Goal: Task Accomplishment & Management: Complete application form

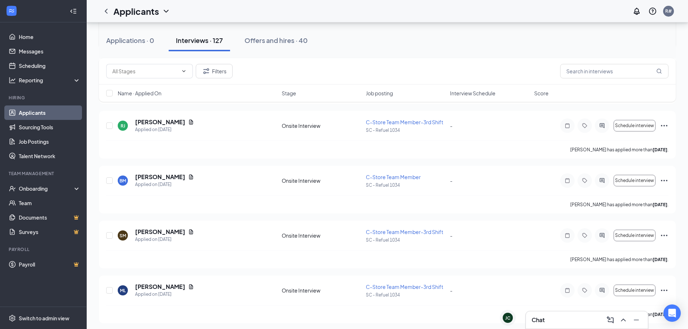
scroll to position [2240, 0]
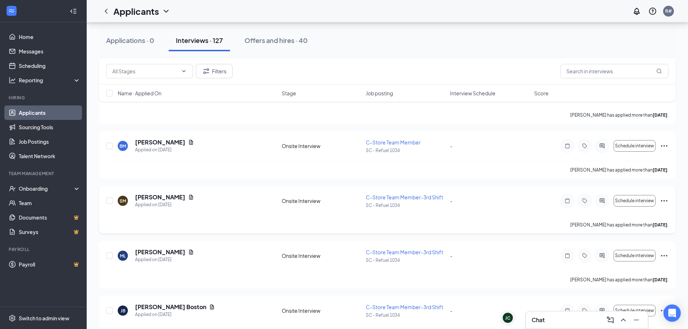
click at [663, 202] on icon "Ellipses" at bounding box center [664, 201] width 9 height 9
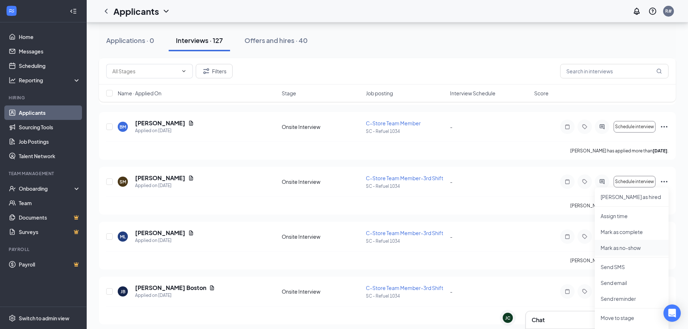
scroll to position [2277, 0]
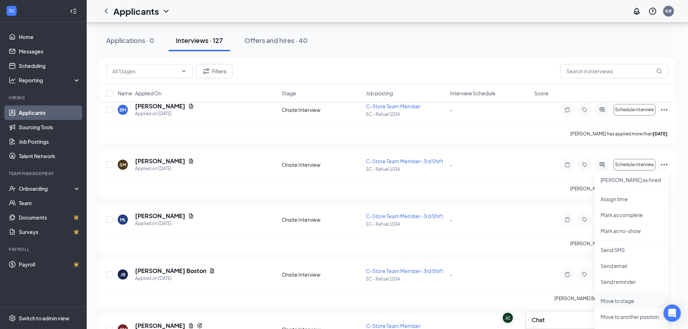
click at [622, 301] on p "Move to stage" at bounding box center [632, 300] width 62 height 7
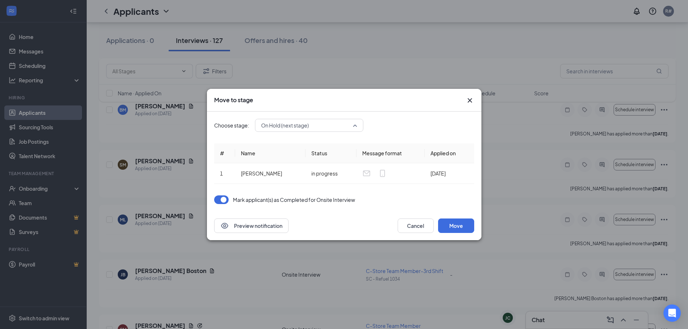
click at [356, 126] on span "On Hold (next stage)" at bounding box center [309, 125] width 96 height 11
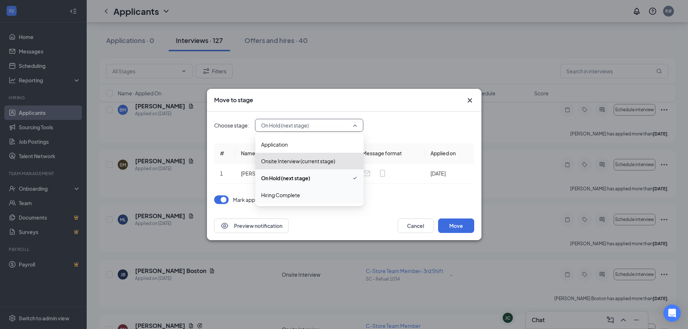
click at [321, 197] on span "Hiring Complete" at bounding box center [309, 195] width 97 height 8
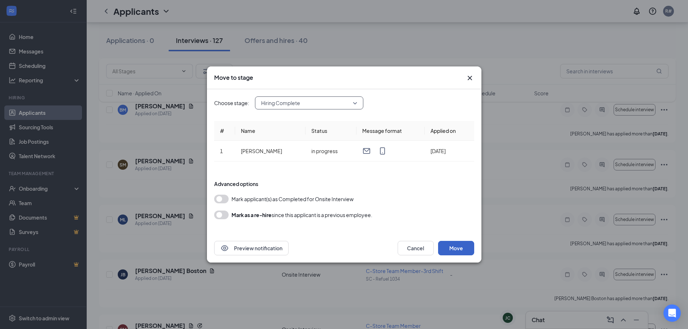
click at [464, 246] on button "Move" at bounding box center [456, 248] width 36 height 14
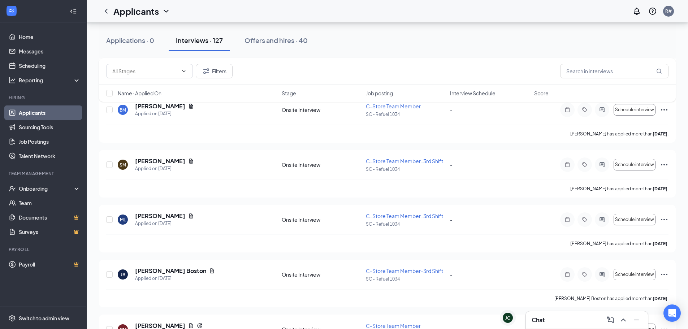
click at [266, 42] on div "Offers and hires · 40" at bounding box center [276, 40] width 63 height 9
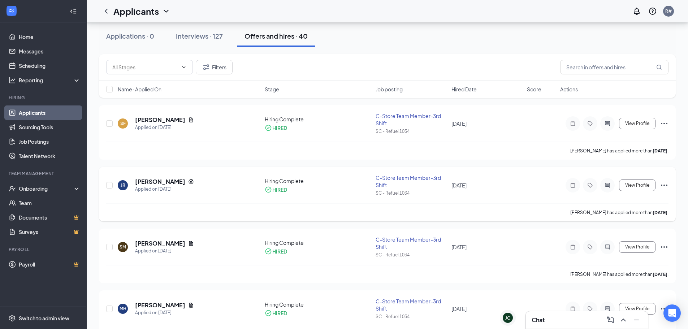
scroll to position [72, 0]
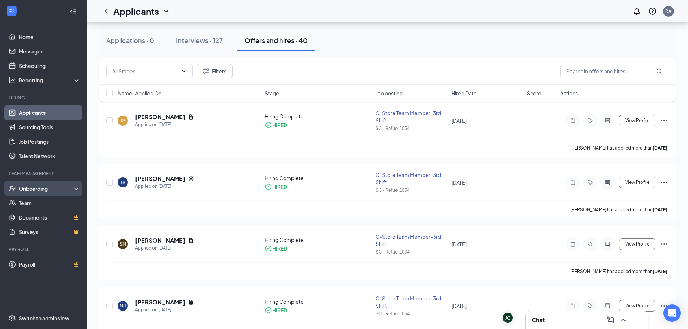
drag, startPoint x: 41, startPoint y: 187, endPoint x: 46, endPoint y: 187, distance: 4.7
click at [41, 187] on div "Onboarding" at bounding box center [47, 188] width 56 height 7
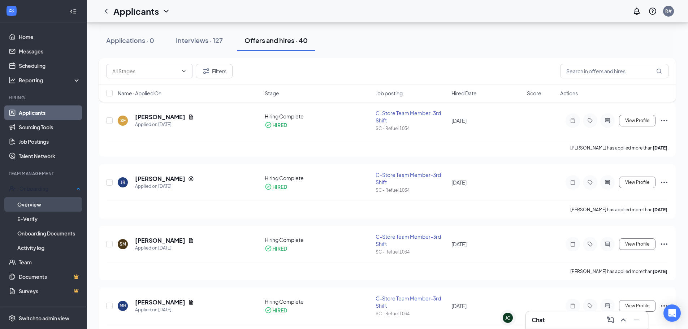
click at [39, 203] on link "Overview" at bounding box center [48, 204] width 63 height 14
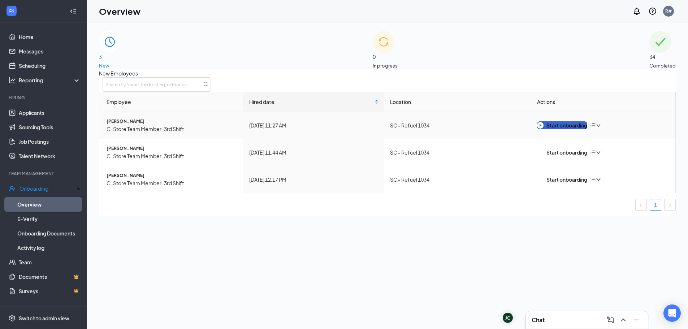
click at [565, 129] on div "Start onboarding" at bounding box center [562, 125] width 50 height 8
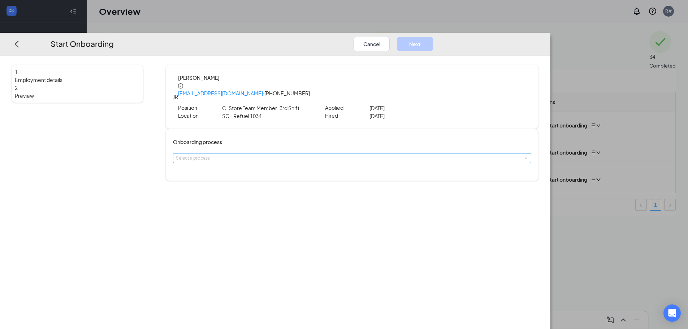
click at [344, 155] on div "Select a process" at bounding box center [350, 158] width 349 height 7
click at [323, 164] on li "New Hire Documentation" at bounding box center [301, 161] width 119 height 13
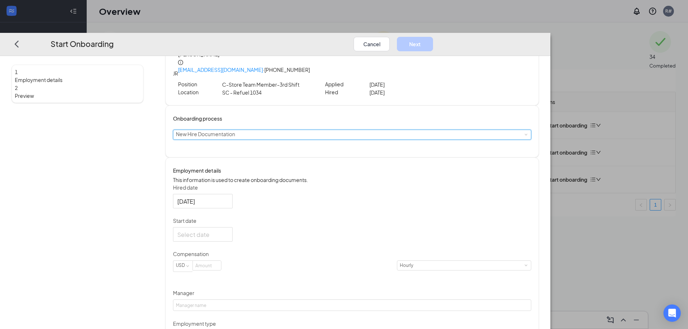
scroll to position [36, 0]
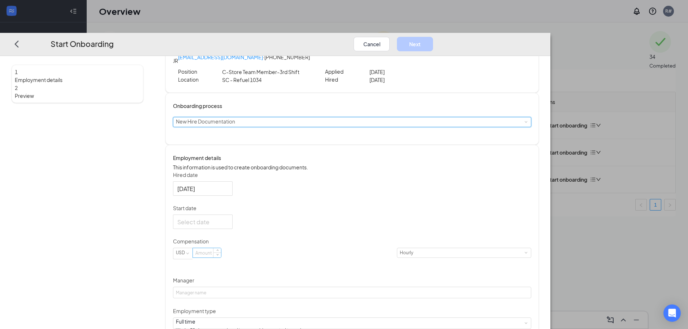
click at [221, 257] on input at bounding box center [207, 252] width 28 height 9
type input "11.5"
click at [228, 219] on div at bounding box center [202, 222] width 51 height 9
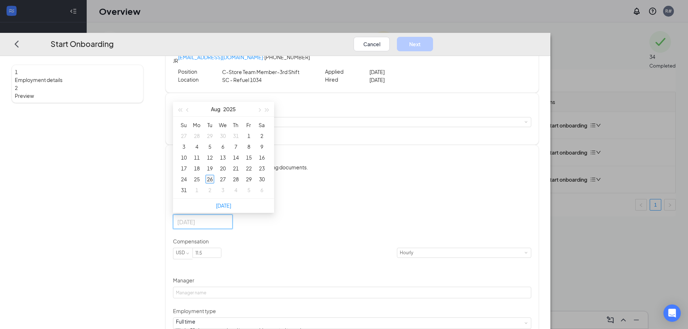
type input "[DATE]"
click at [214, 179] on div "26" at bounding box center [210, 179] width 9 height 9
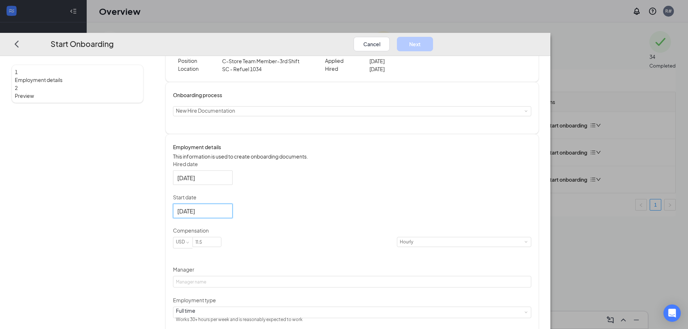
scroll to position [53, 0]
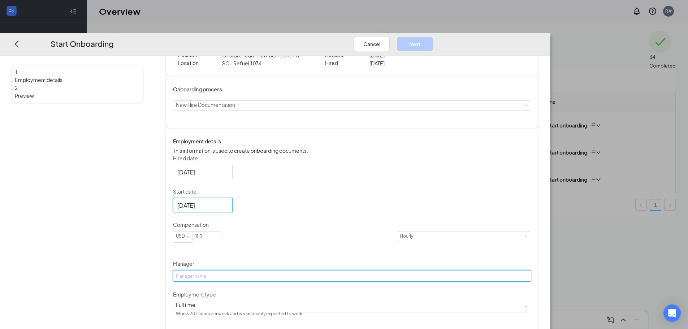
click at [335, 271] on input "Manager" at bounding box center [352, 276] width 358 height 12
type input "[PERSON_NAME]'"
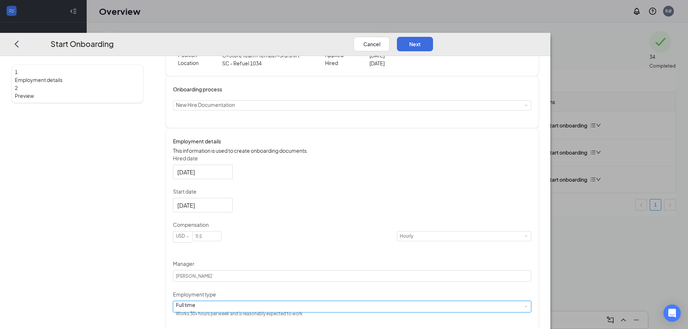
click at [327, 308] on div "Full time Works 30+ hours per week and is reasonably expected to work" at bounding box center [352, 306] width 353 height 11
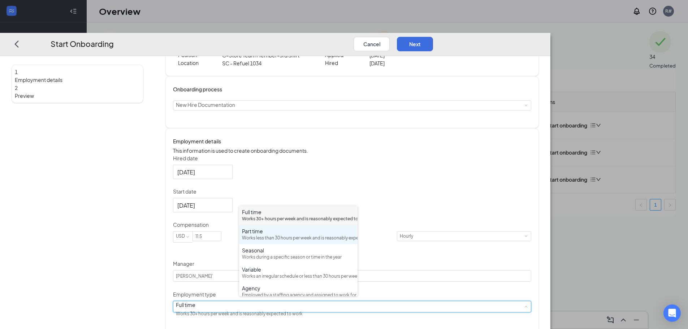
click at [265, 242] on div "Part time Works less than 30 hours per week and is reasonably expected to work" at bounding box center [298, 235] width 113 height 14
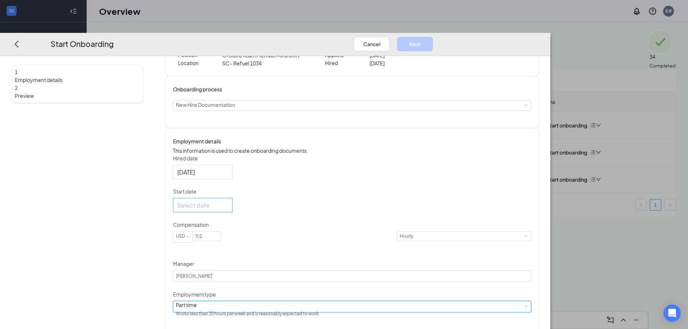
click at [228, 205] on div at bounding box center [202, 205] width 51 height 9
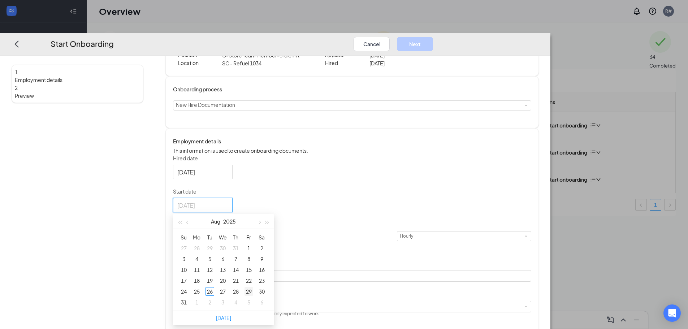
type input "[DATE]"
click at [253, 291] on div "29" at bounding box center [249, 291] width 9 height 9
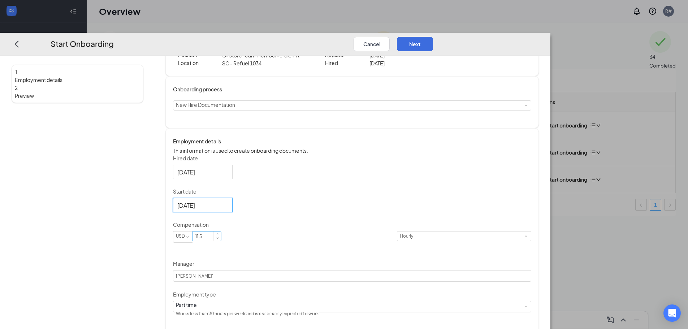
click at [221, 233] on input "11.5" at bounding box center [207, 236] width 28 height 9
type input "11.5"
click at [382, 223] on div "Hired date [DATE] Start date [DATE] [DATE] Su Mo Tu We Th Fr Sa 27 28 29 30 31 …" at bounding box center [352, 237] width 358 height 165
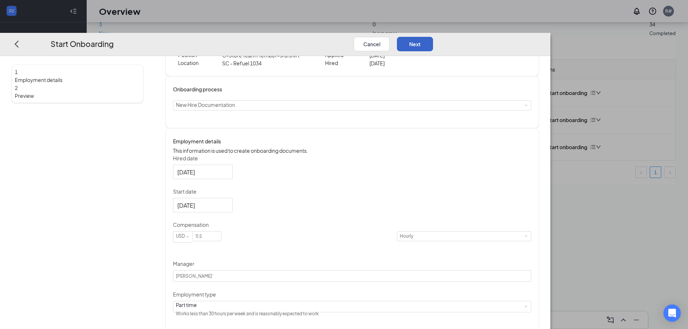
click at [433, 37] on button "Next" at bounding box center [415, 44] width 36 height 14
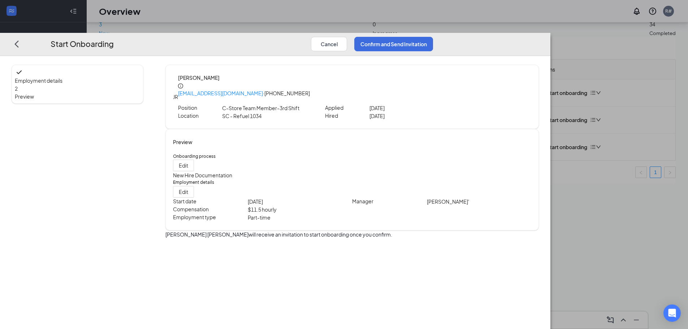
scroll to position [0, 0]
click at [433, 37] on button "Confirm and Send Invitation" at bounding box center [393, 44] width 79 height 14
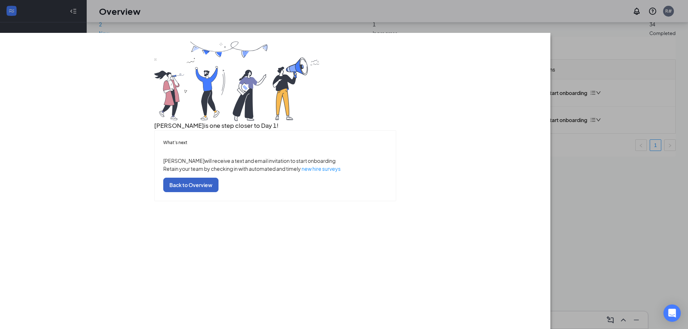
click at [219, 192] on button "Back to Overview" at bounding box center [190, 185] width 55 height 14
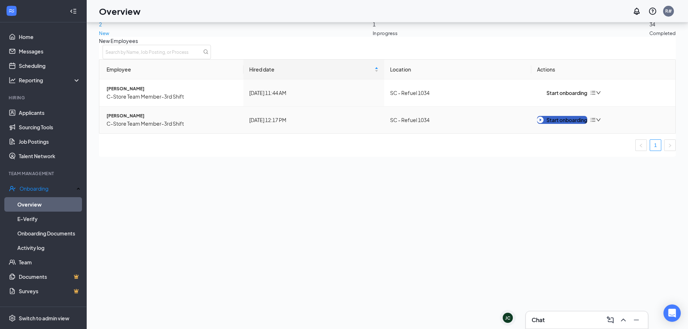
click at [551, 124] on div "Start onboarding" at bounding box center [562, 120] width 50 height 8
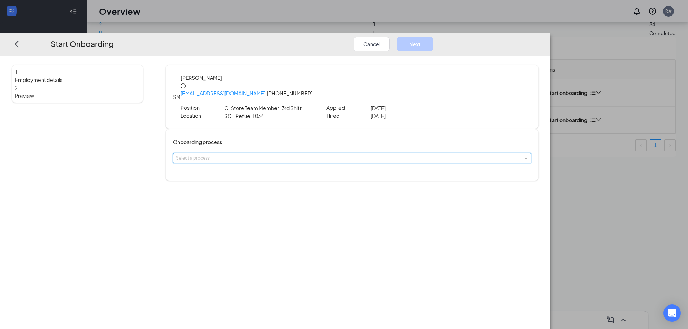
click at [341, 154] on div "Select a process" at bounding box center [352, 158] width 353 height 9
click at [323, 163] on li "New Hire Documentation" at bounding box center [301, 161] width 119 height 13
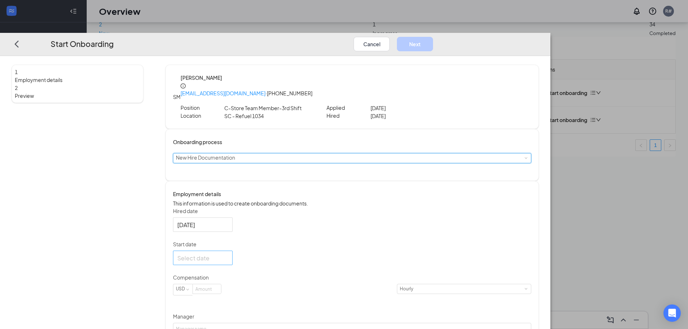
click at [227, 254] on input "Start date" at bounding box center [202, 258] width 50 height 9
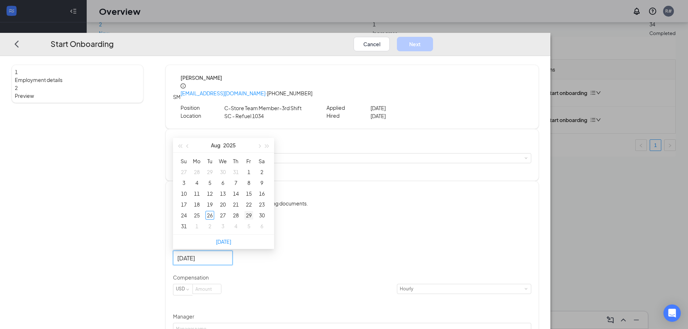
type input "[DATE]"
click at [253, 215] on div "29" at bounding box center [249, 215] width 9 height 9
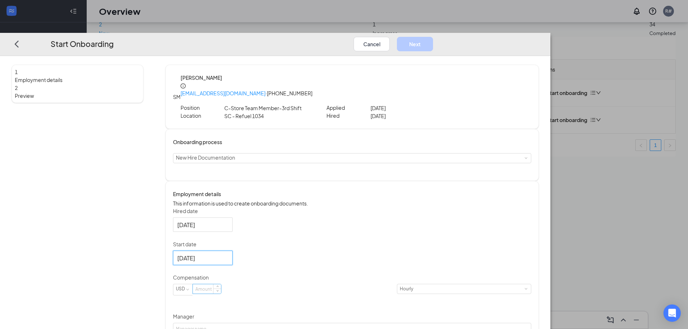
click at [221, 289] on input at bounding box center [207, 288] width 28 height 9
type input "11.5"
click at [377, 232] on div "Hired date [DATE] Start date [DATE] [DATE] Su Mo Tu We Th Fr Sa 27 28 29 30 31 …" at bounding box center [352, 289] width 358 height 165
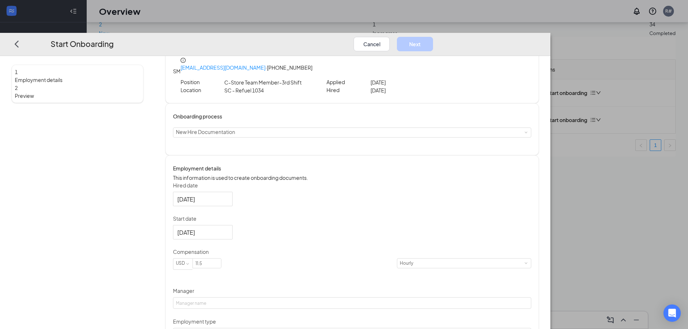
scroll to position [53, 0]
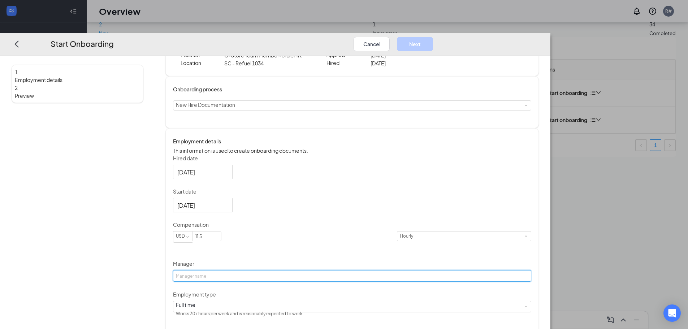
click at [255, 274] on input "Manager" at bounding box center [352, 276] width 358 height 12
type input "[PERSON_NAME]'"
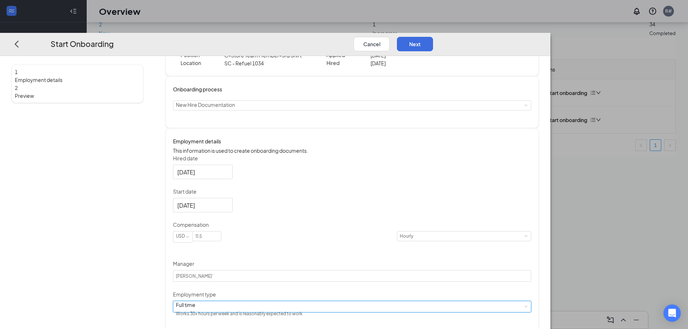
click at [301, 301] on div "Full time Works 30+ hours per week and is reasonably expected to work" at bounding box center [352, 306] width 353 height 11
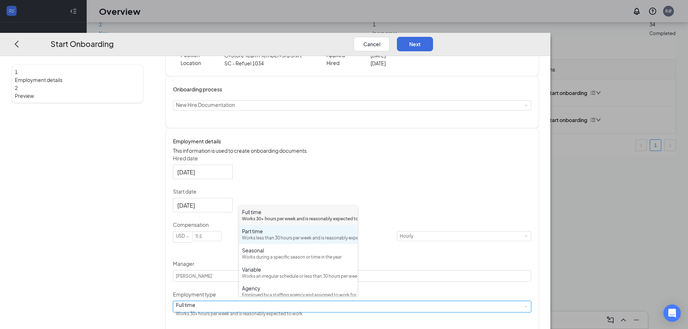
click at [289, 242] on div "Works less than 30 hours per week and is reasonably expected to work" at bounding box center [298, 238] width 113 height 7
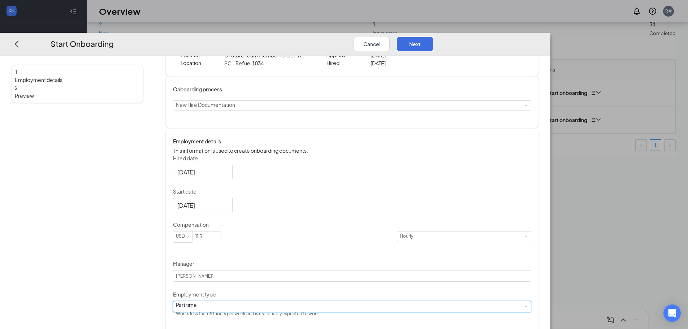
click at [508, 215] on div "Hired date [DATE] Start date [DATE] [DATE] Su Mo Tu We Th Fr Sa 27 28 29 30 31 …" at bounding box center [352, 237] width 358 height 165
click at [433, 37] on button "Next" at bounding box center [415, 44] width 36 height 14
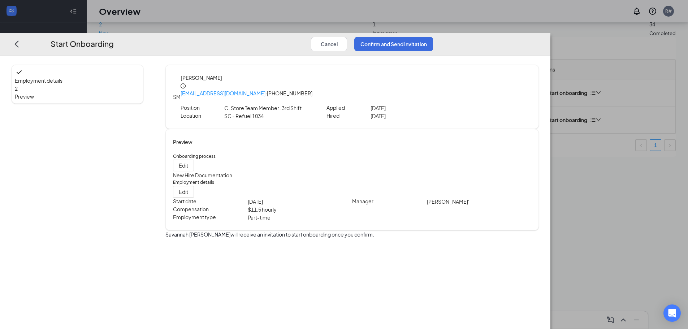
scroll to position [0, 0]
click at [433, 37] on button "Confirm and Send Invitation" at bounding box center [393, 44] width 79 height 14
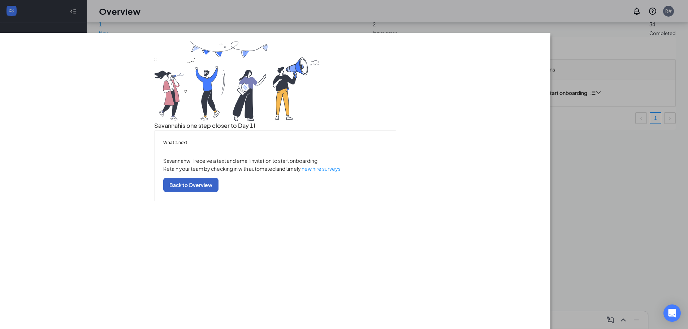
click at [219, 192] on button "Back to Overview" at bounding box center [190, 185] width 55 height 14
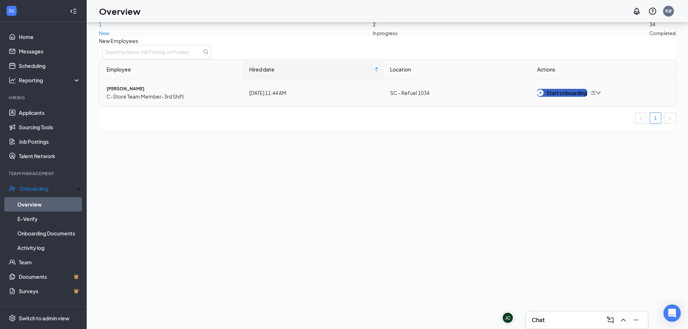
click at [560, 97] on div "Start onboarding" at bounding box center [562, 93] width 50 height 8
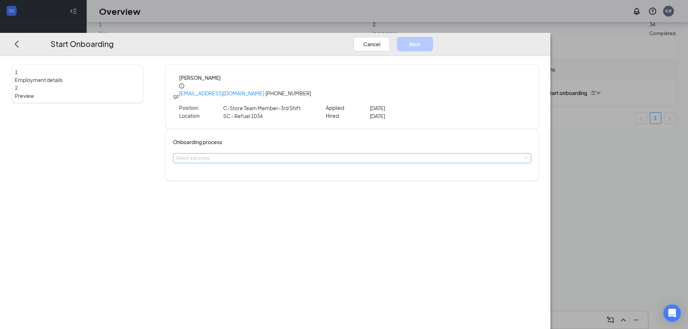
click at [319, 155] on div "Select a process" at bounding box center [350, 158] width 349 height 7
click at [306, 165] on li "New Hire Documentation" at bounding box center [301, 161] width 119 height 13
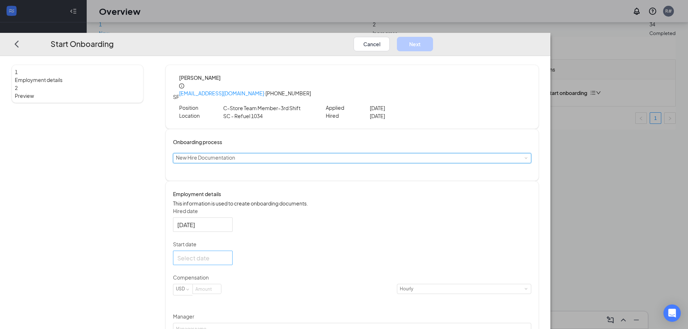
click at [228, 260] on div at bounding box center [202, 258] width 51 height 9
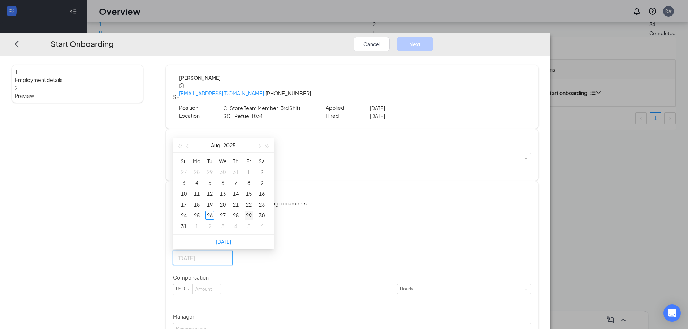
type input "[DATE]"
click at [253, 214] on div "29" at bounding box center [249, 215] width 9 height 9
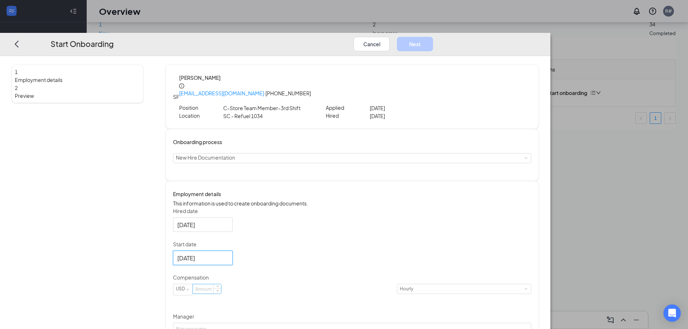
click at [221, 288] on input at bounding box center [207, 288] width 28 height 9
type input "11.5"
click at [422, 207] on div "Hired date [DATE] Start date [DATE] [DATE] Su Mo Tu We Th Fr Sa 27 28 29 30 31 …" at bounding box center [352, 289] width 358 height 165
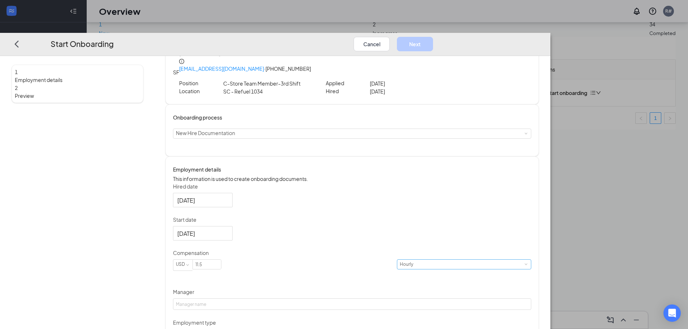
scroll to position [53, 0]
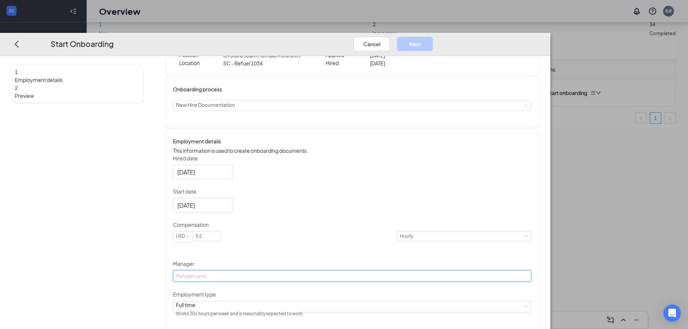
click at [272, 270] on input "Manager" at bounding box center [352, 276] width 358 height 12
type input "[PERSON_NAME]'"
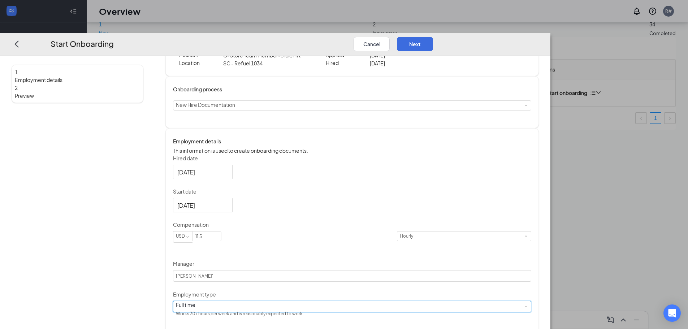
click at [280, 308] on div "Full time Works 30+ hours per week and is reasonably expected to work" at bounding box center [352, 306] width 353 height 11
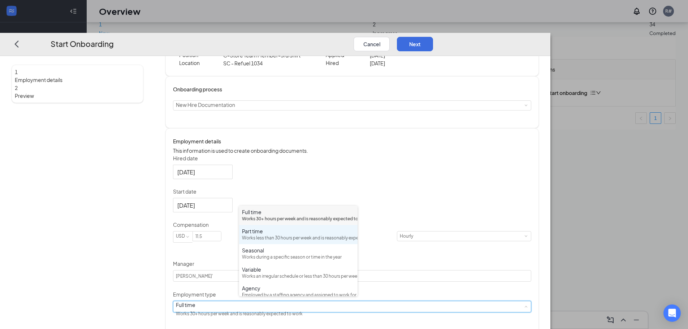
click at [282, 242] on div "Works less than 30 hours per week and is reasonably expected to work" at bounding box center [298, 238] width 113 height 7
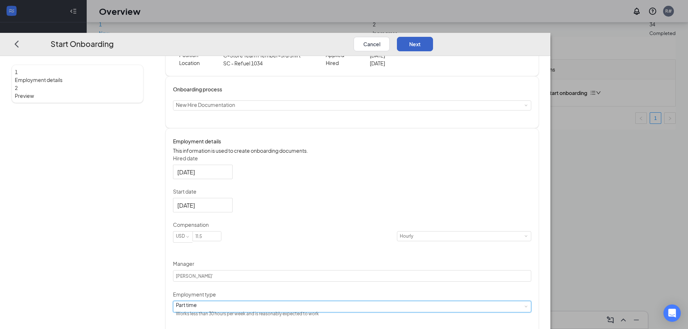
click at [433, 37] on button "Next" at bounding box center [415, 44] width 36 height 14
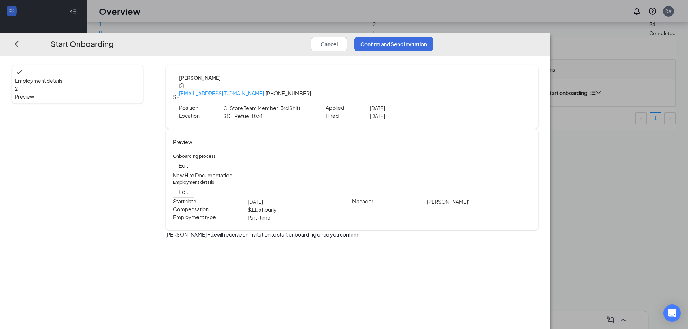
scroll to position [0, 0]
click at [433, 37] on button "Confirm and Send Invitation" at bounding box center [393, 44] width 79 height 14
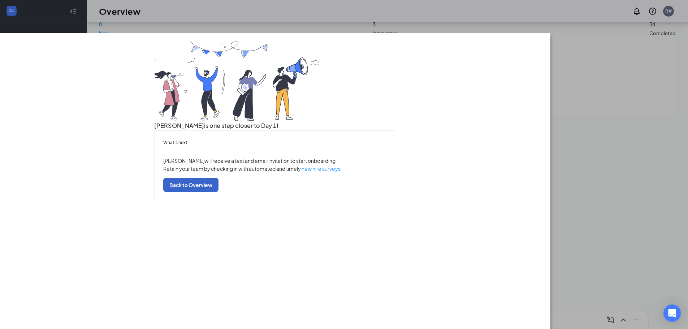
click at [219, 192] on button "Back to Overview" at bounding box center [190, 185] width 55 height 14
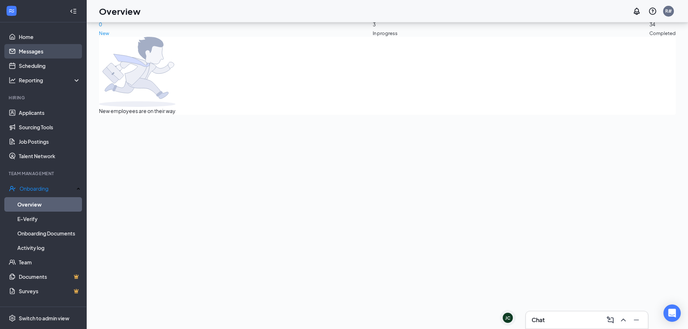
click at [31, 48] on link "Messages" at bounding box center [50, 51] width 62 height 14
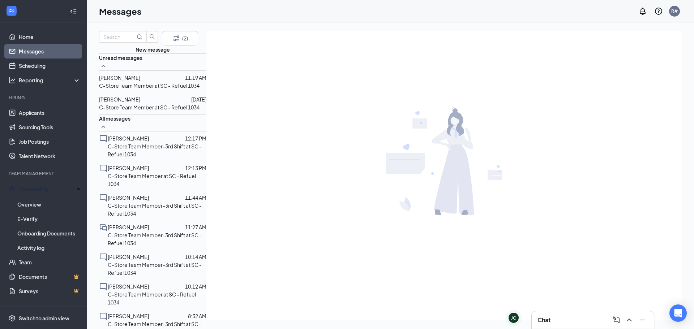
click at [137, 82] on div "[PERSON_NAME]" at bounding box center [119, 78] width 41 height 8
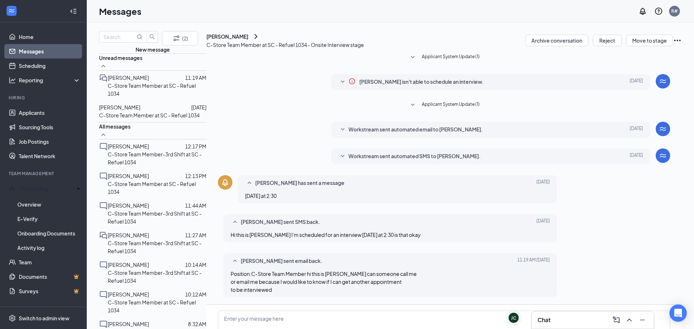
scroll to position [79, 0]
click at [283, 311] on textarea at bounding box center [444, 332] width 452 height 43
type textarea "Good Afternoon. We are not allowed to reschedule interviews."
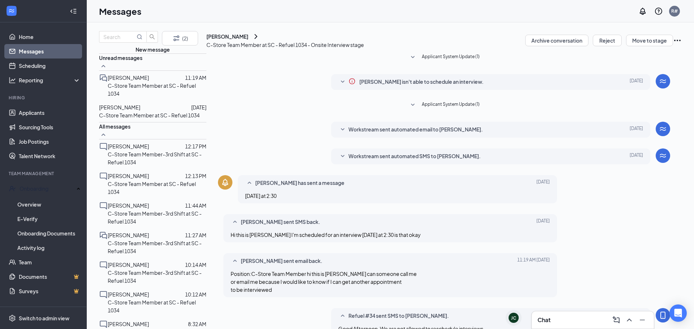
scroll to position [118, 0]
click at [140, 111] on span "[PERSON_NAME]" at bounding box center [119, 107] width 41 height 7
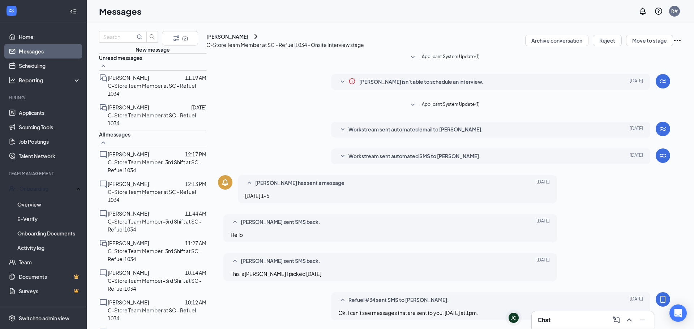
scroll to position [178, 0]
type textarea "We are doing interviews [DATE] until 2pm."
